Goal: Task Accomplishment & Management: Manage account settings

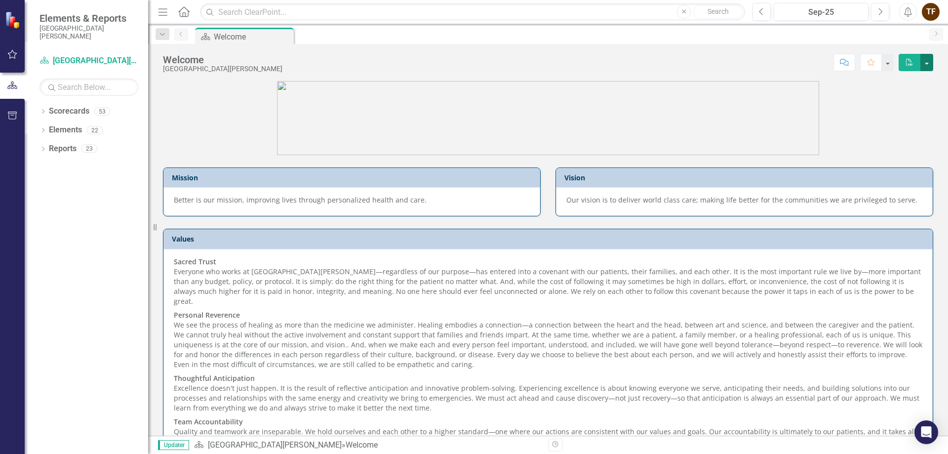
click at [928, 61] on button "button" at bounding box center [927, 62] width 13 height 17
click at [891, 63] on button "button" at bounding box center [887, 62] width 13 height 17
click at [505, 53] on div "Welcome [GEOGRAPHIC_DATA][PERSON_NAME] Score: N/A Sep-25 Completed Comment Favo…" at bounding box center [548, 59] width 800 height 30
click at [41, 149] on icon "Dropdown" at bounding box center [43, 149] width 7 height 5
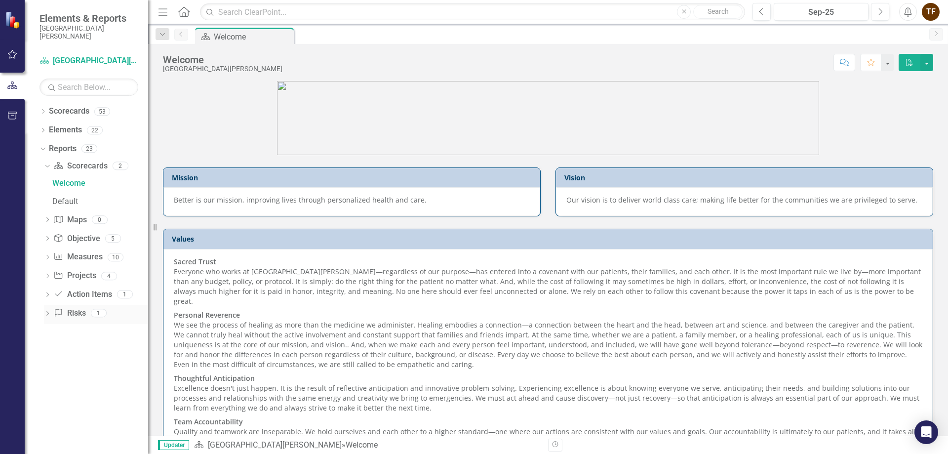
click at [82, 316] on link "Risk Risks" at bounding box center [69, 313] width 32 height 11
click at [48, 313] on icon "Dropdown" at bounding box center [47, 314] width 7 height 5
click at [61, 292] on div "Risks" at bounding box center [100, 295] width 96 height 9
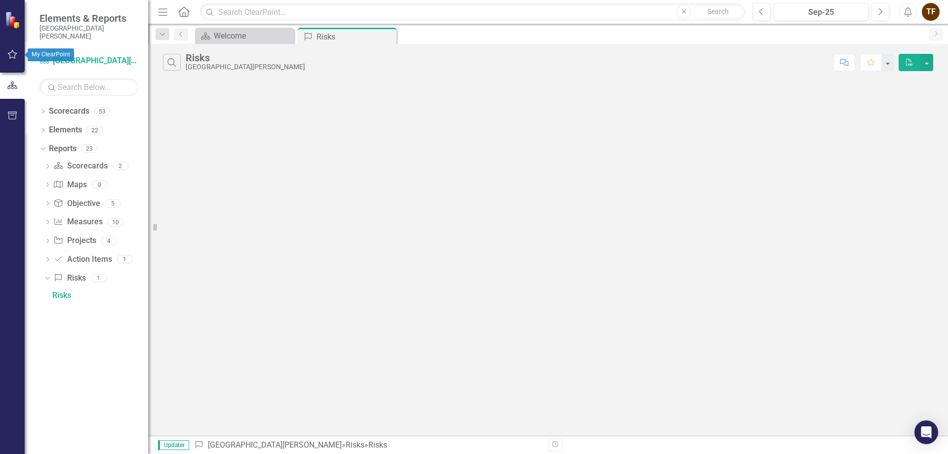
click at [13, 49] on button "button" at bounding box center [12, 54] width 22 height 21
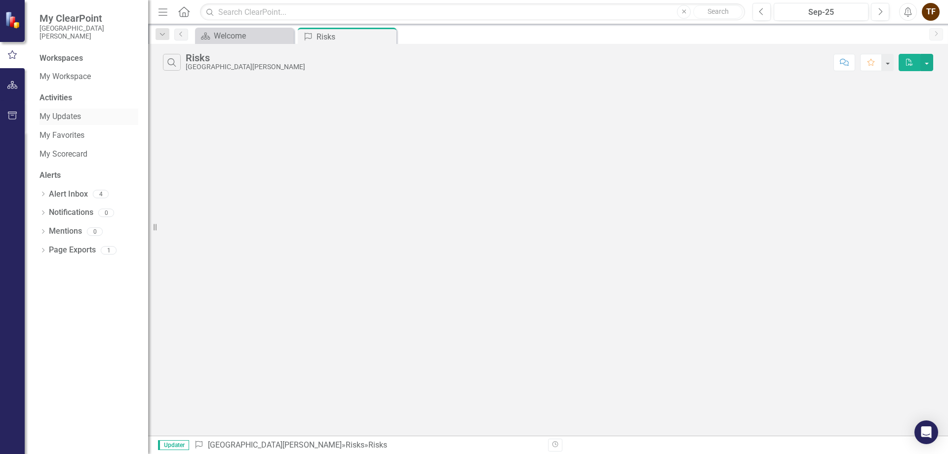
click at [67, 119] on link "My Updates" at bounding box center [89, 116] width 99 height 11
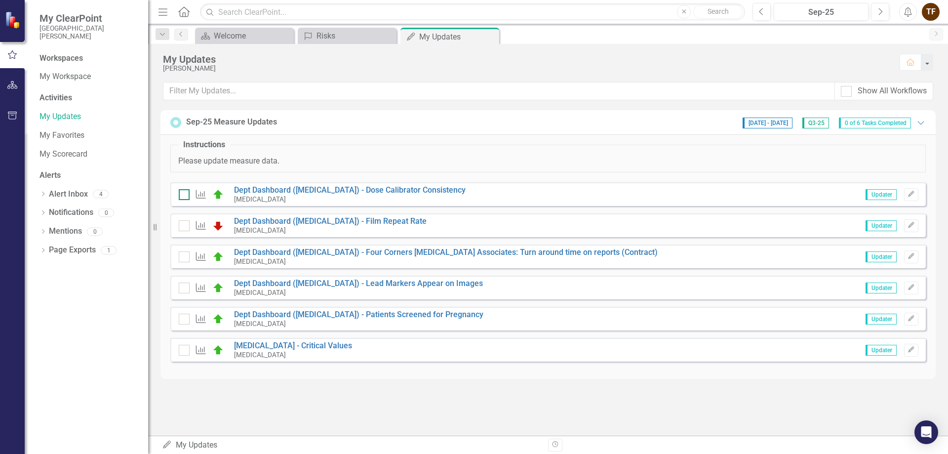
click at [184, 194] on input "checkbox" at bounding box center [182, 192] width 6 height 6
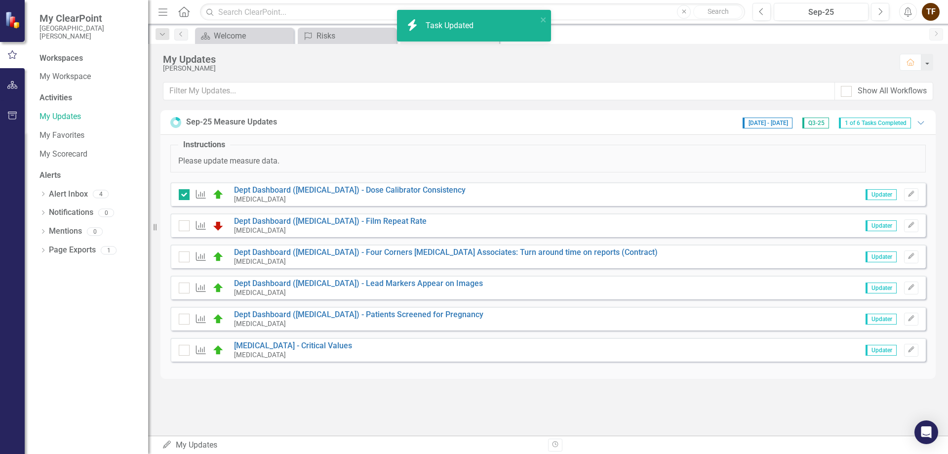
checkbox input "true"
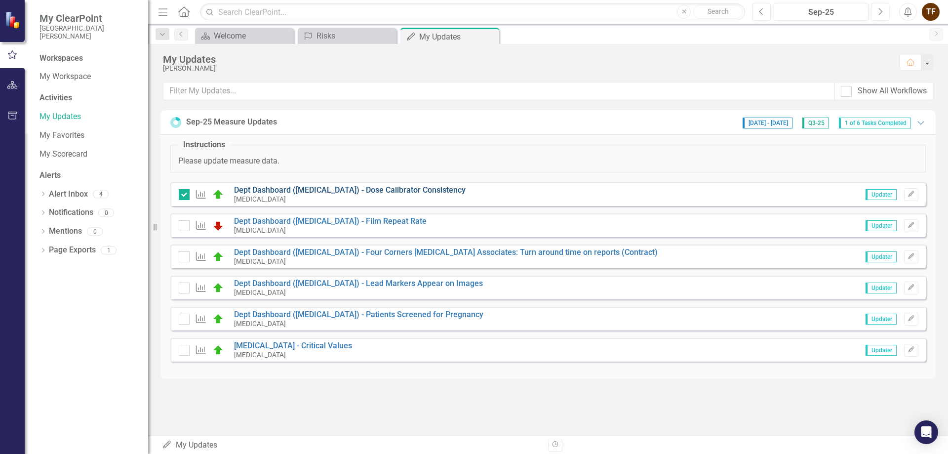
click at [342, 189] on link "Dept Dashboard ([MEDICAL_DATA]) - Dose Calibrator Consistency" at bounding box center [350, 189] width 232 height 9
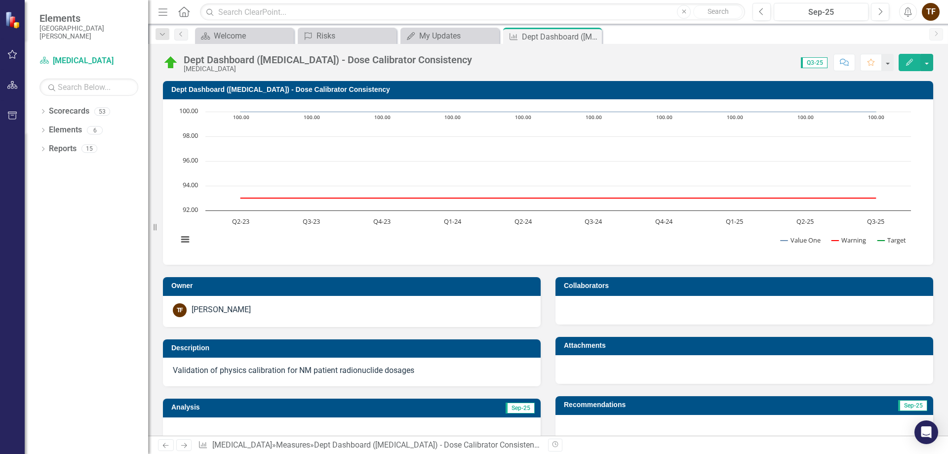
drag, startPoint x: 594, startPoint y: 32, endPoint x: 590, endPoint y: 36, distance: 5.6
click at [0, 0] on div "Close" at bounding box center [0, 0] width 0 height 0
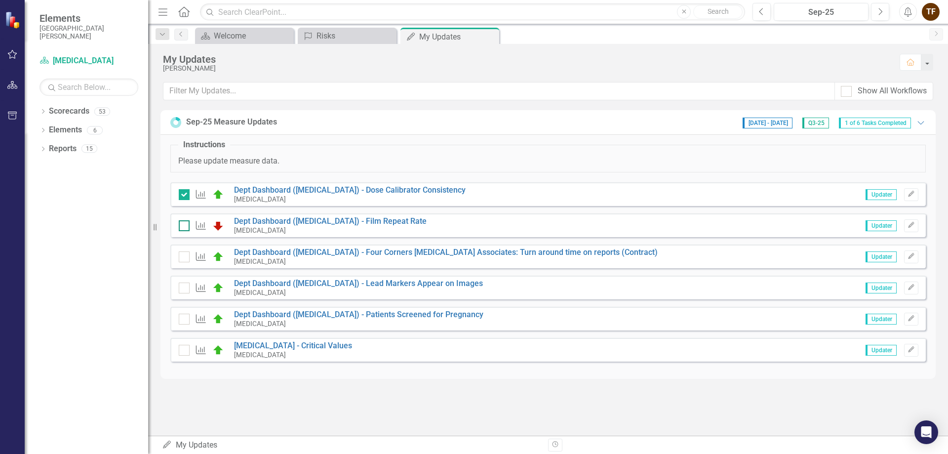
click at [185, 224] on input "checkbox" at bounding box center [182, 223] width 6 height 6
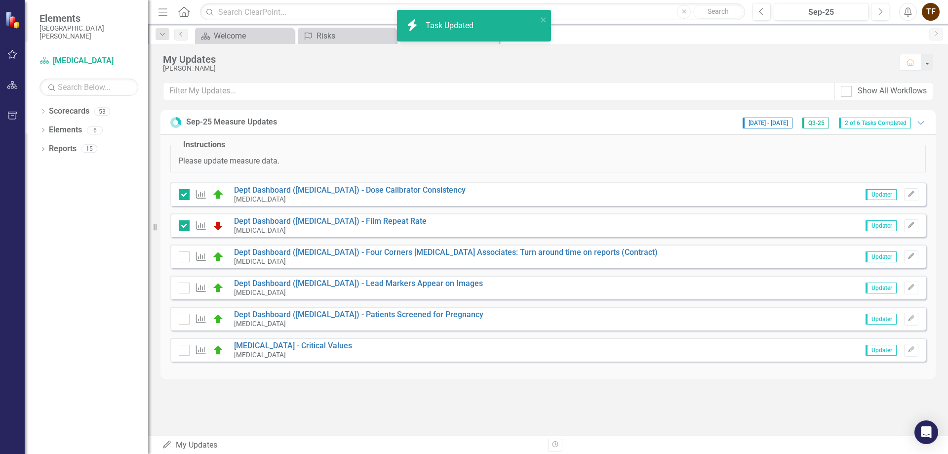
checkbox input "true"
click at [188, 256] on div at bounding box center [184, 256] width 11 height 11
click at [185, 256] on input "checkbox" at bounding box center [182, 254] width 6 height 6
checkbox input "true"
click at [186, 289] on div at bounding box center [184, 288] width 11 height 11
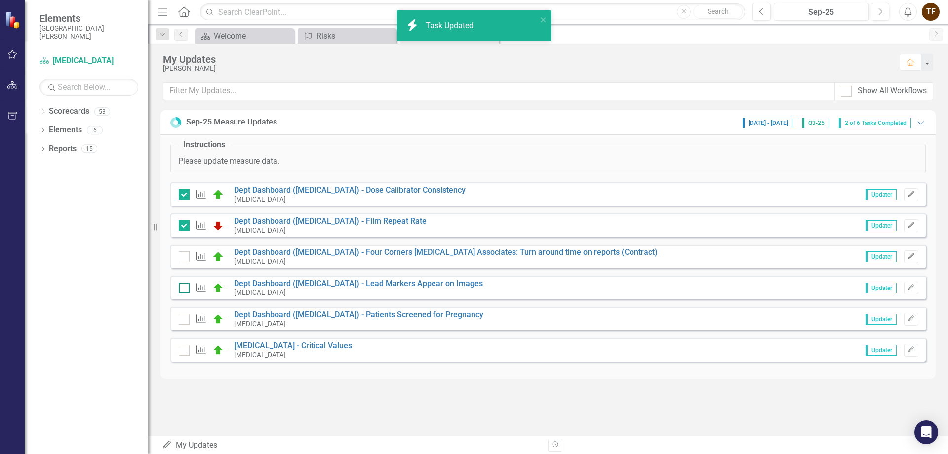
click at [185, 289] on input "checkbox" at bounding box center [182, 286] width 6 height 6
checkbox input "true"
click at [182, 318] on input "checkbox" at bounding box center [182, 317] width 6 height 6
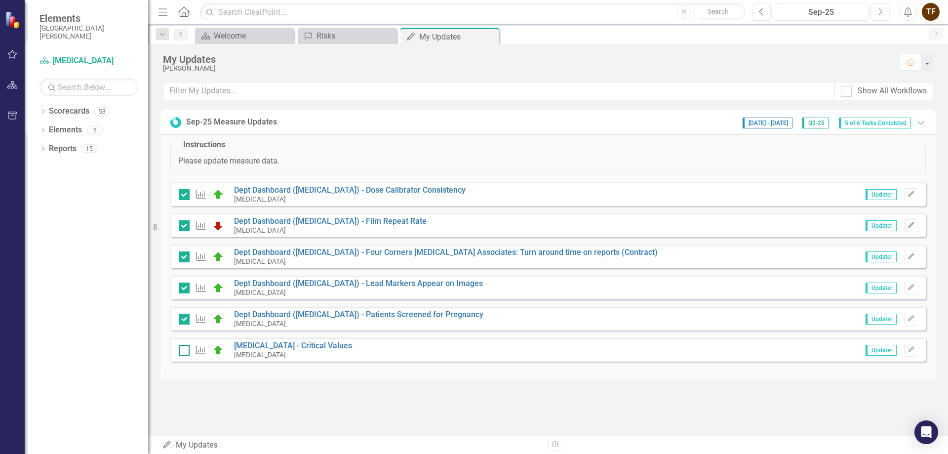
checkbox input "true"
click at [180, 349] on input "checkbox" at bounding box center [182, 348] width 6 height 6
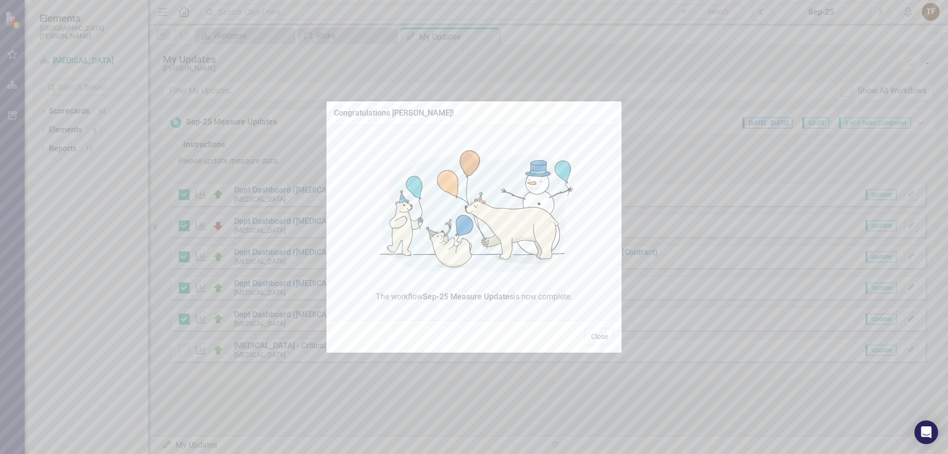
checkbox input "true"
click at [599, 340] on button "Close" at bounding box center [600, 336] width 30 height 17
